Goal: Information Seeking & Learning: Learn about a topic

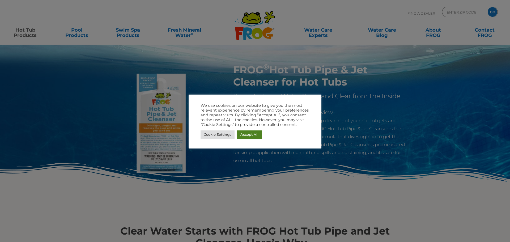
click at [256, 132] on link "Accept All" at bounding box center [249, 134] width 24 height 8
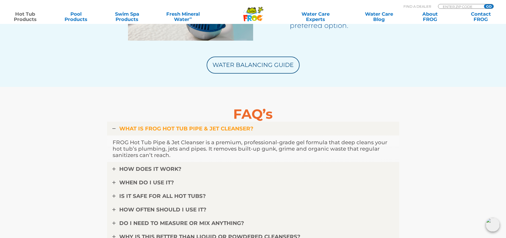
scroll to position [1647, 0]
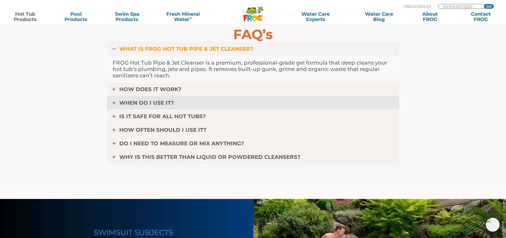
click at [113, 102] on icon at bounding box center [113, 102] width 3 height 3
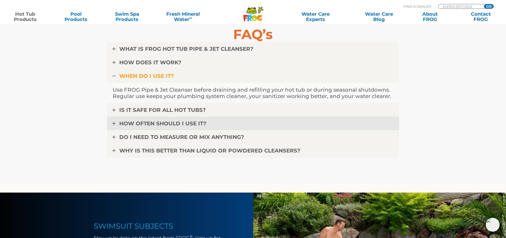
click at [115, 126] on link "HOW OFTEN SHOULD I USE IT?" at bounding box center [253, 124] width 292 height 14
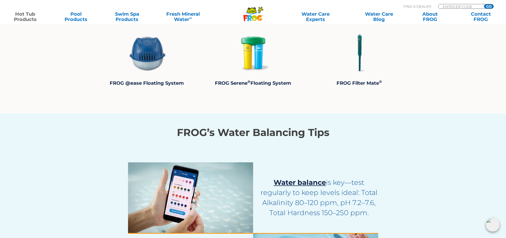
scroll to position [1222, 0]
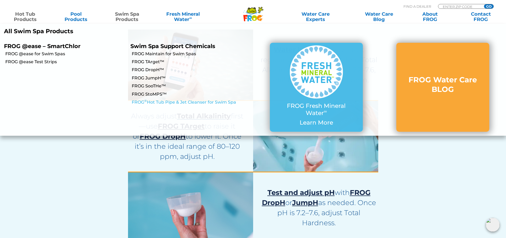
click at [198, 100] on link "FROG ® Hot Tub Pipe & Jet Cleanser for Swim Spa" at bounding box center [192, 102] width 121 height 6
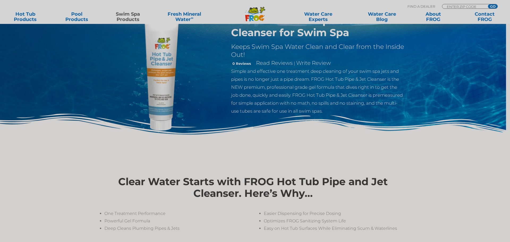
scroll to position [106, 0]
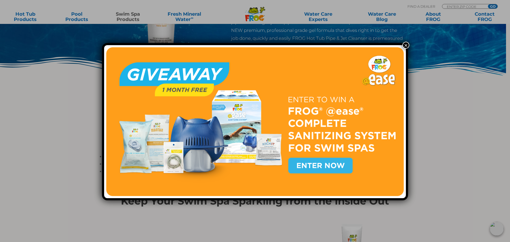
click at [336, 165] on img at bounding box center [255, 121] width 298 height 149
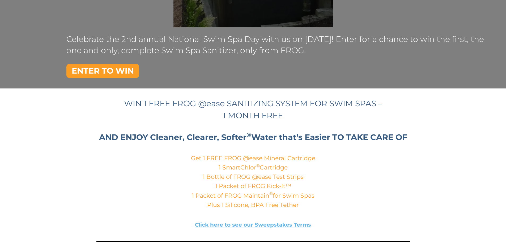
scroll to position [186, 0]
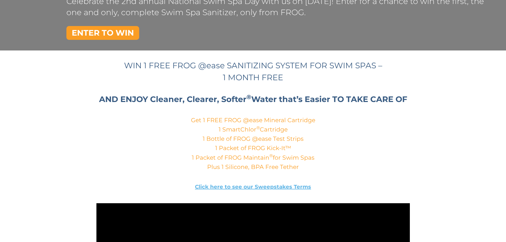
drag, startPoint x: 114, startPoint y: 33, endPoint x: 253, endPoint y: 93, distance: 151.7
click at [114, 33] on link "ENTER TO WIN" at bounding box center [102, 33] width 73 height 14
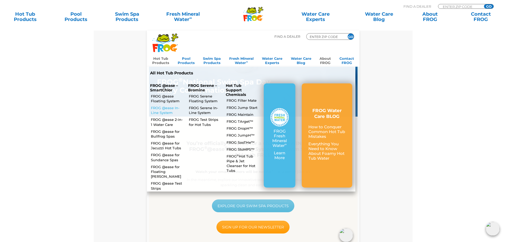
click at [169, 112] on link "FROG @ease In-Line System" at bounding box center [167, 110] width 33 height 10
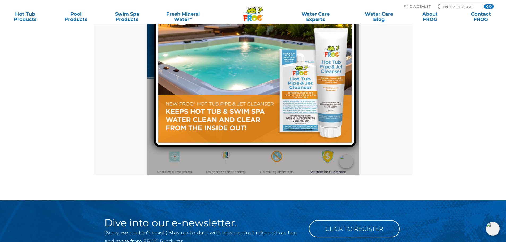
scroll to position [266, 0]
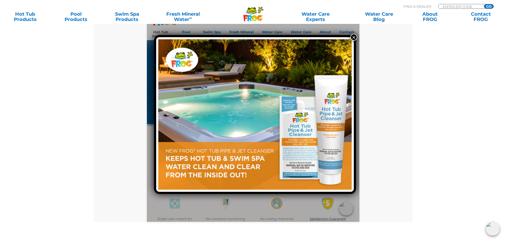
click at [350, 37] on button "×" at bounding box center [353, 37] width 7 height 7
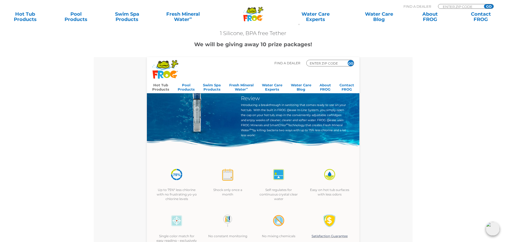
scroll to position [0, 0]
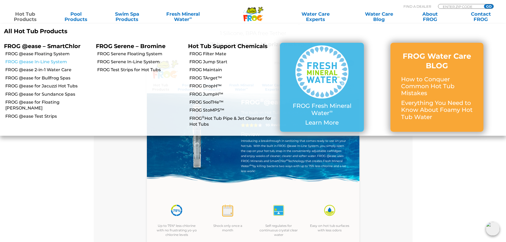
click at [43, 61] on link "FROG @ease In-Line System" at bounding box center [48, 62] width 87 height 6
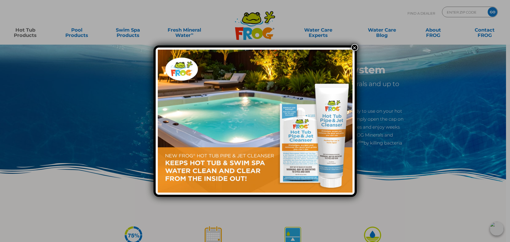
click at [353, 48] on button "×" at bounding box center [354, 47] width 7 height 7
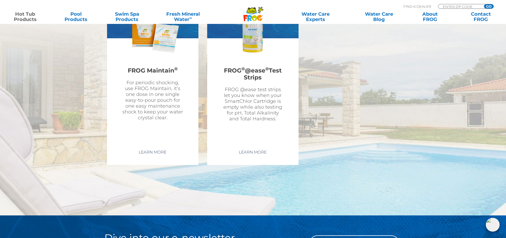
scroll to position [1541, 0]
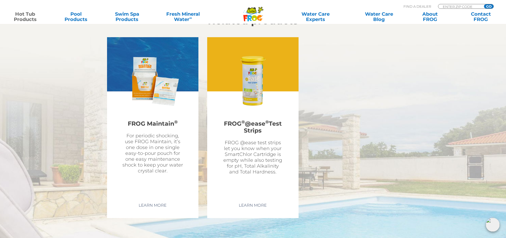
drag, startPoint x: 241, startPoint y: 88, endPoint x: 252, endPoint y: 101, distance: 17.6
click at [241, 88] on img at bounding box center [253, 81] width 62 height 62
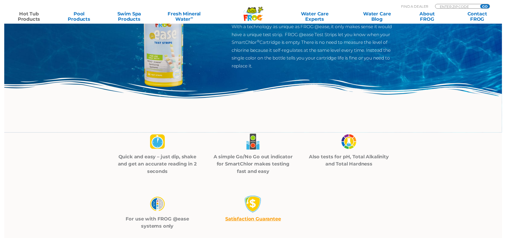
scroll to position [106, 0]
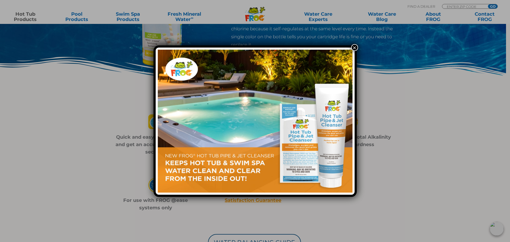
click at [354, 47] on button "×" at bounding box center [354, 47] width 7 height 7
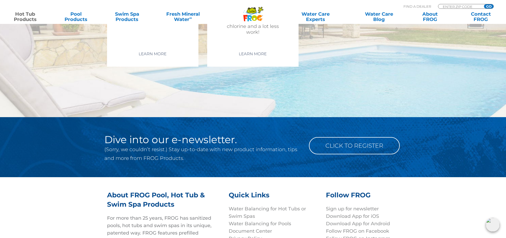
scroll to position [1820, 0]
